Goal: Task Accomplishment & Management: Manage account settings

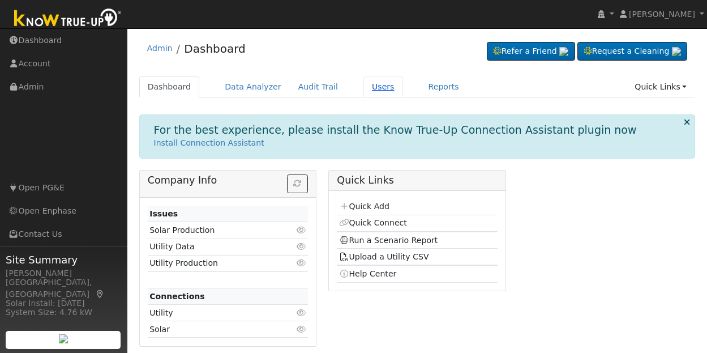
click at [370, 87] on link "Users" at bounding box center [383, 86] width 40 height 21
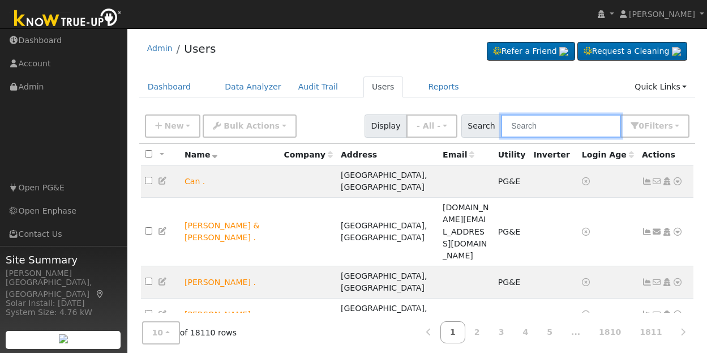
click at [562, 123] on input "text" at bounding box center [561, 125] width 120 height 23
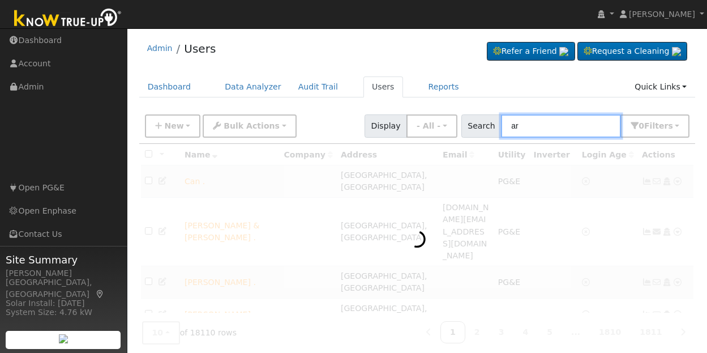
type input "a"
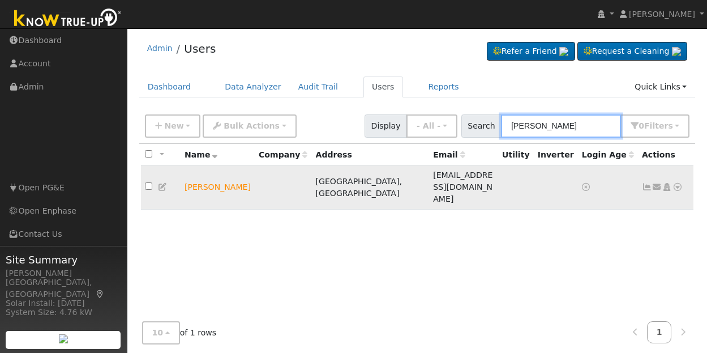
type input "[PERSON_NAME]"
click at [668, 183] on icon at bounding box center [667, 187] width 10 height 8
